Goal: Task Accomplishment & Management: Use online tool/utility

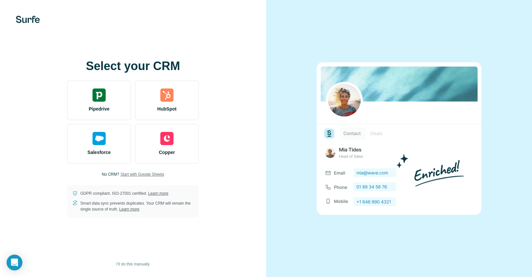
click at [142, 174] on span "Start with Google Sheets" at bounding box center [142, 175] width 44 height 6
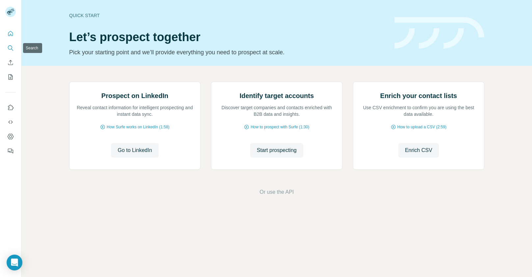
click at [9, 45] on icon "Search" at bounding box center [10, 47] width 4 height 4
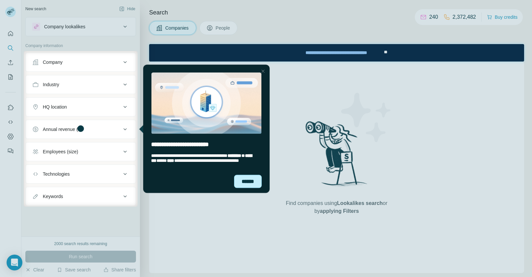
click at [249, 182] on div "******" at bounding box center [248, 181] width 28 height 13
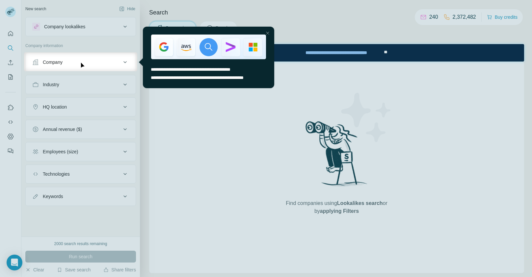
click at [8, 79] on div at bounding box center [266, 174] width 532 height 206
click at [268, 31] on div at bounding box center [267, 33] width 8 height 8
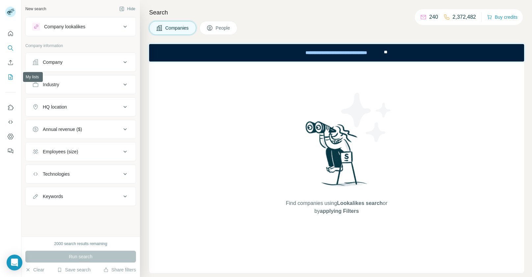
click at [12, 77] on icon "My lists" at bounding box center [10, 77] width 7 height 7
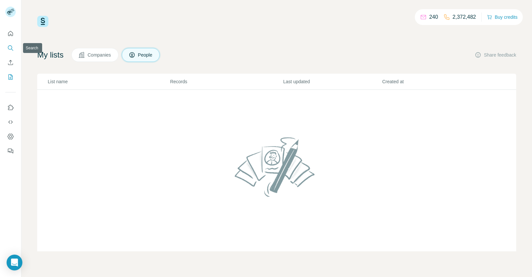
click at [10, 49] on icon "Search" at bounding box center [10, 48] width 7 height 7
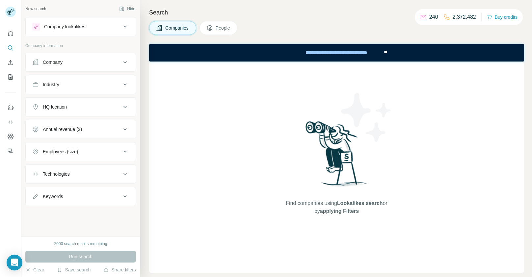
click at [228, 27] on span "People" at bounding box center [223, 28] width 15 height 7
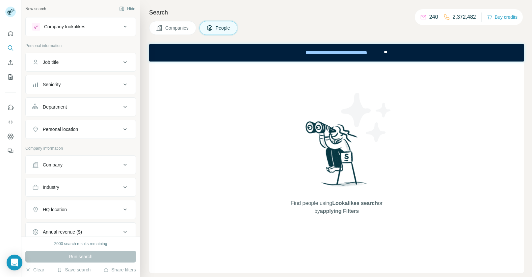
click at [69, 162] on div "Company" at bounding box center [76, 165] width 89 height 7
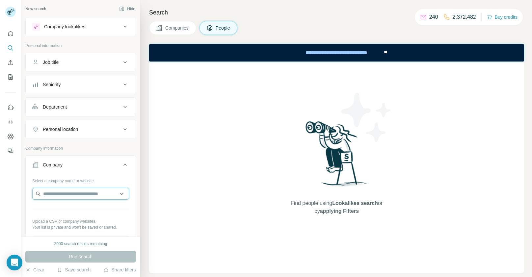
click at [67, 196] on input "text" at bounding box center [80, 194] width 97 height 12
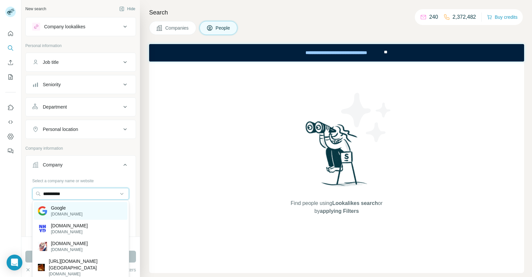
type input "**********"
click at [64, 210] on p "Google" at bounding box center [67, 208] width 32 height 7
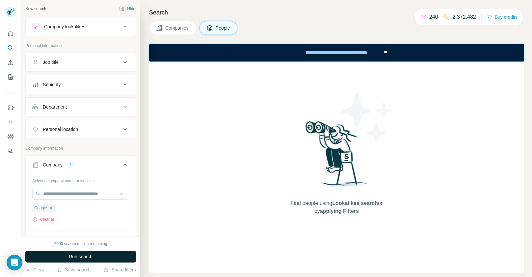
click at [70, 256] on span "Run search" at bounding box center [81, 256] width 24 height 7
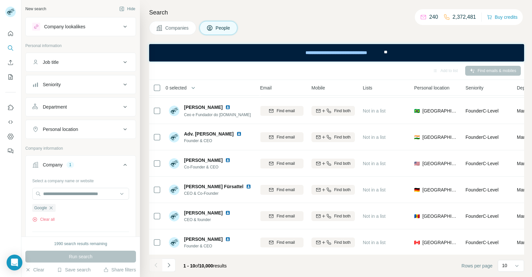
scroll to position [78, 77]
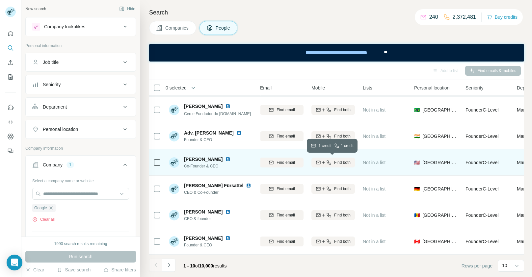
click at [326, 163] on icon "button" at bounding box center [328, 162] width 5 height 5
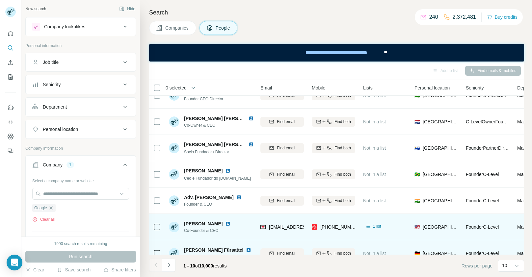
scroll to position [12, 77]
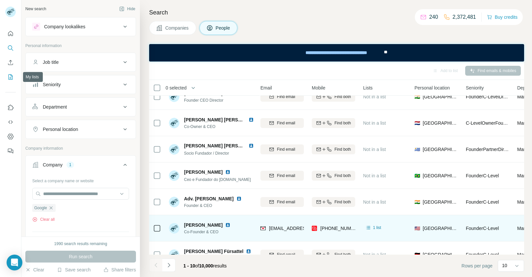
click at [11, 77] on icon "My lists" at bounding box center [10, 77] width 7 height 7
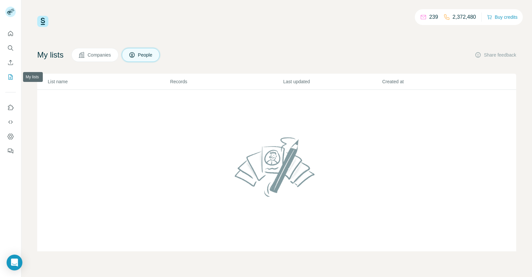
click at [12, 72] on button "My lists" at bounding box center [10, 77] width 11 height 12
click at [90, 54] on span "Companies" at bounding box center [100, 55] width 24 height 7
click at [147, 59] on button "People" at bounding box center [141, 55] width 38 height 14
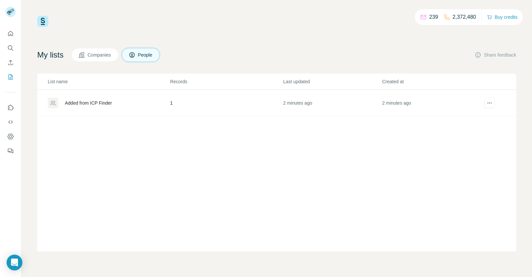
click at [104, 104] on div "Added from ICP Finder" at bounding box center [88, 103] width 47 height 7
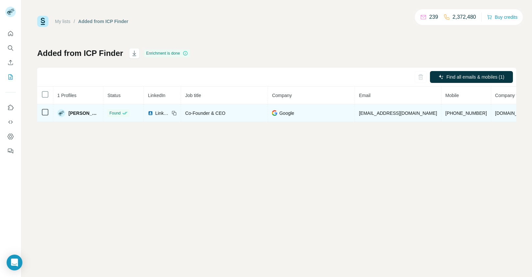
click at [155, 115] on span "LinkedIn" at bounding box center [162, 113] width 14 height 7
click at [155, 114] on span "LinkedIn" at bounding box center [162, 113] width 14 height 7
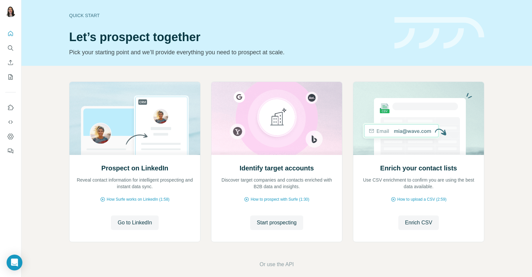
click at [33, 124] on div "Prospect on LinkedIn Reveal contact information for intelligent prospecting and…" at bounding box center [276, 175] width 511 height 219
click at [183, 254] on div "Prospect on LinkedIn Reveal contact information for intelligent prospecting and…" at bounding box center [276, 175] width 511 height 219
